Goal: Information Seeking & Learning: Learn about a topic

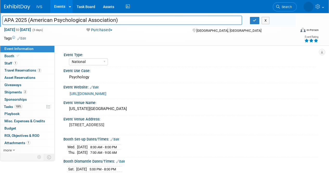
select select "National"
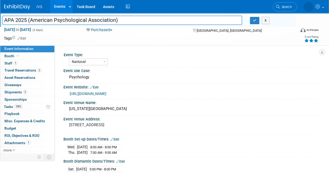
click at [23, 5] on img at bounding box center [17, 6] width 26 height 5
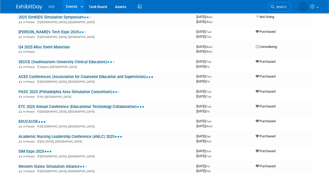
scroll to position [163, 0]
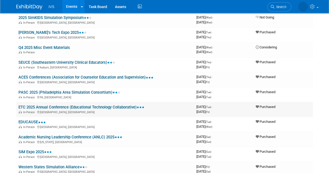
click at [48, 105] on link "ETC 2025 Annual Conference (Educational Technology Collaborative)" at bounding box center [81, 107] width 126 height 5
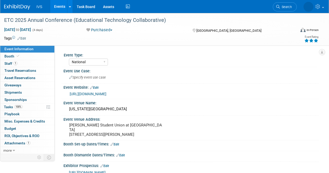
select select "National"
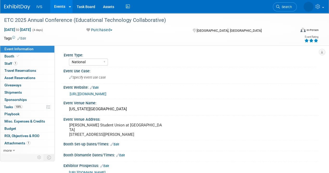
click at [106, 94] on link "https://www.etcollaborative.org/2025-annual-conference" at bounding box center [88, 94] width 37 height 4
